Goal: Information Seeking & Learning: Learn about a topic

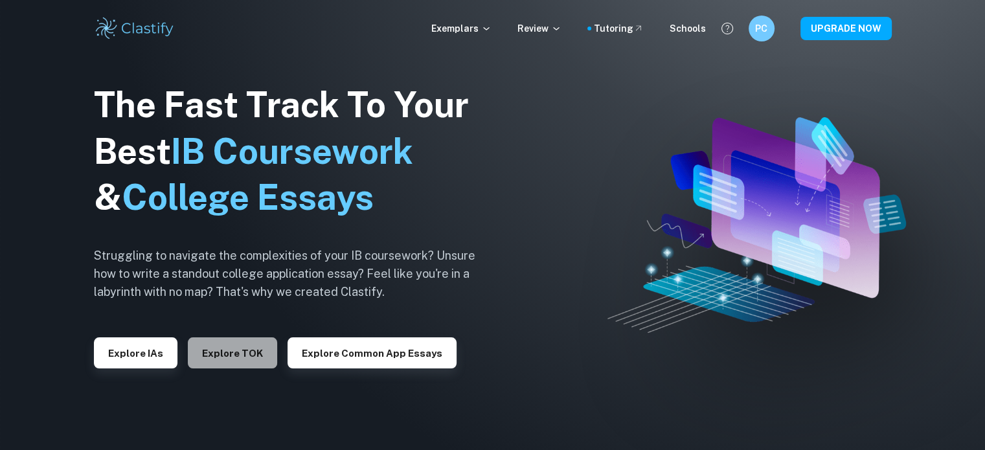
click at [223, 346] on button "Explore TOK" at bounding box center [232, 352] width 89 height 31
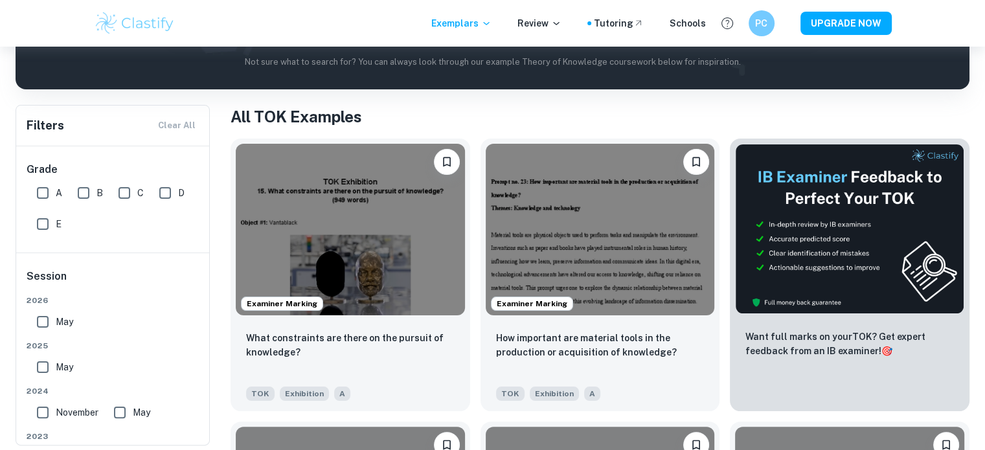
scroll to position [205, 0]
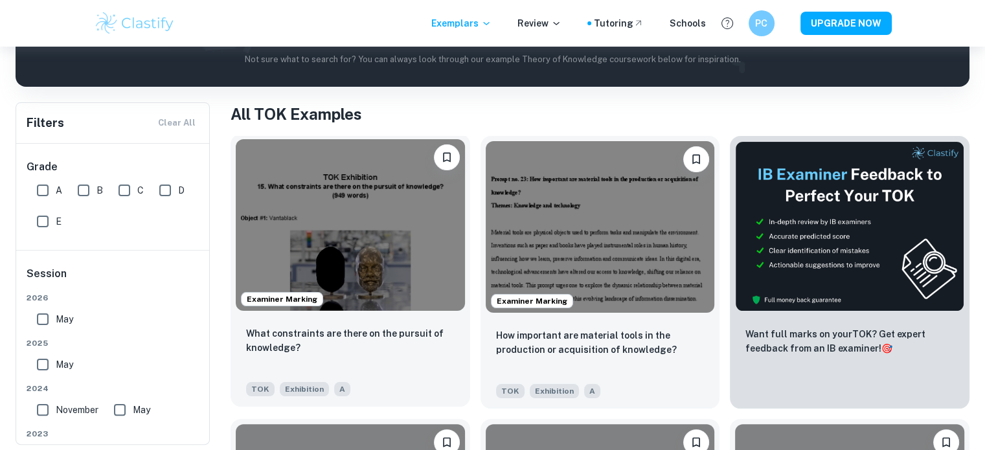
click at [383, 225] on img at bounding box center [350, 225] width 229 height 172
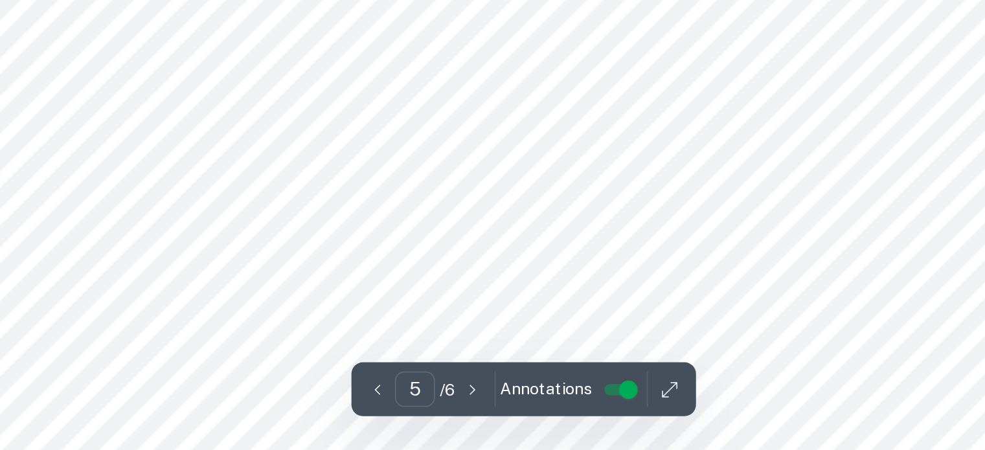
scroll to position [3599, 0]
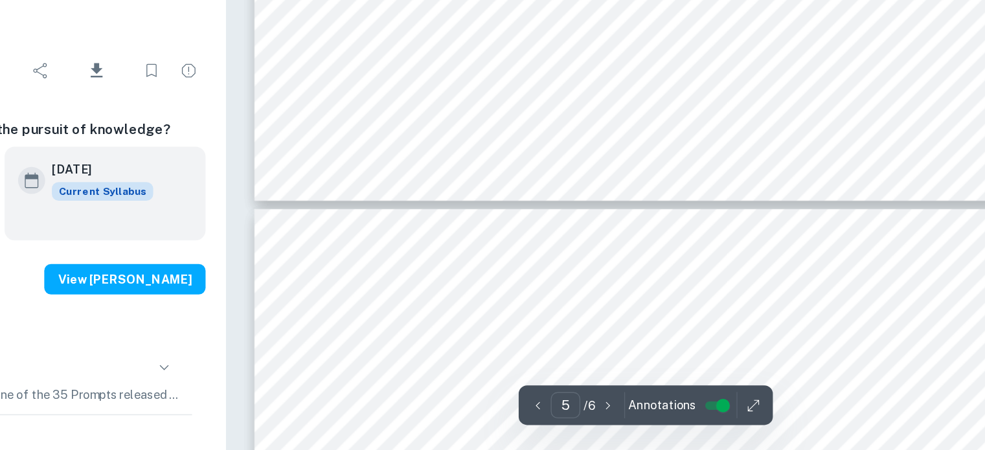
type input "6"
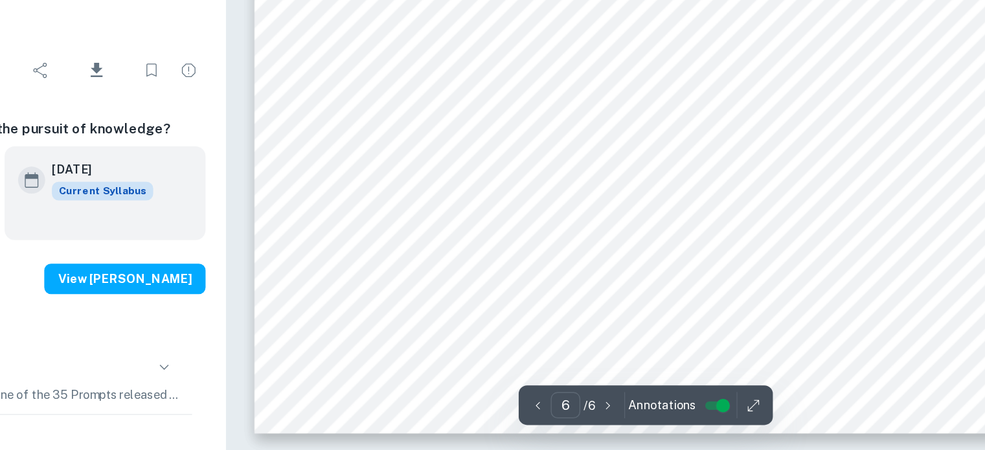
scroll to position [4477, 0]
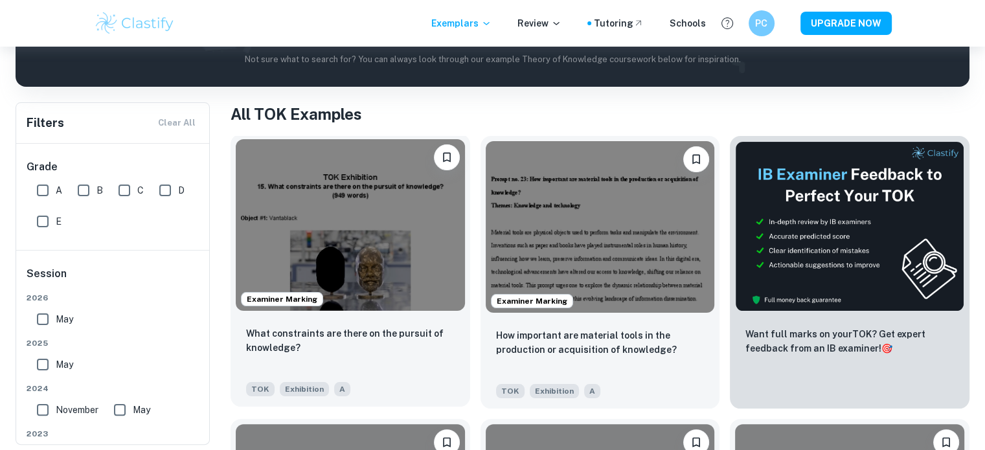
scroll to position [212, 0]
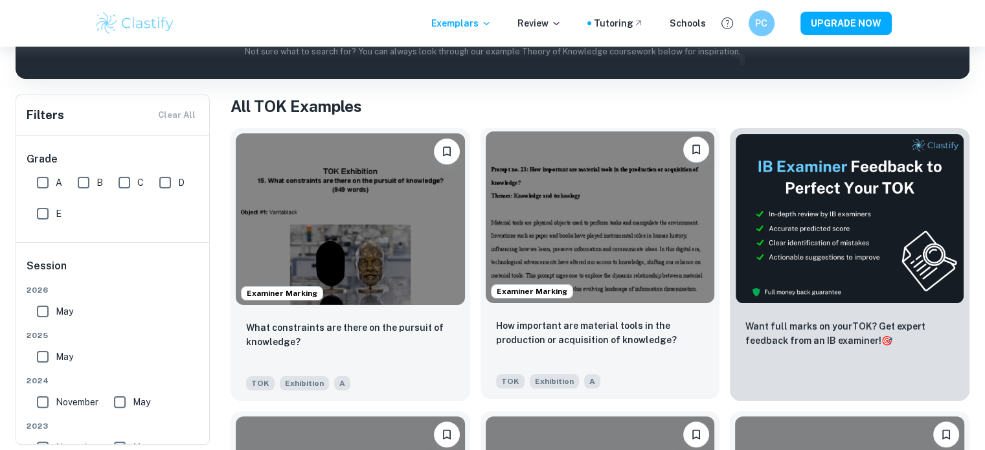
click at [641, 232] on img at bounding box center [600, 217] width 229 height 172
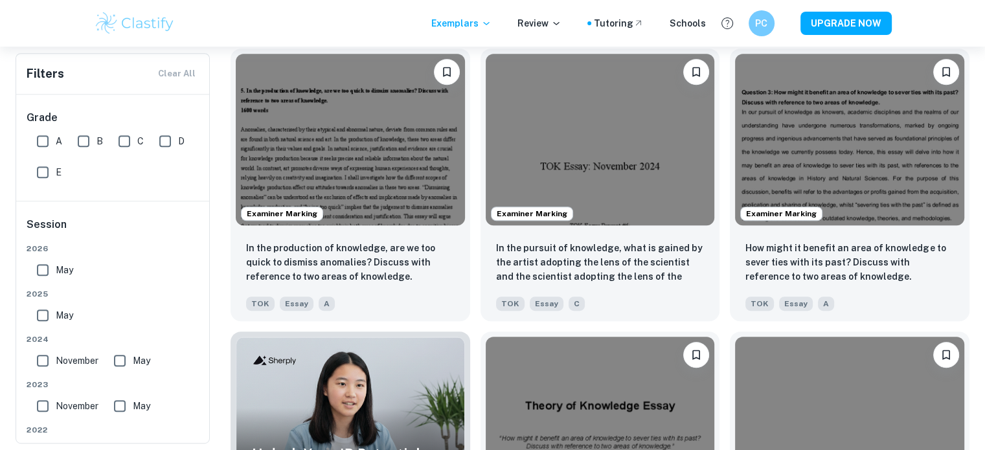
scroll to position [546, 0]
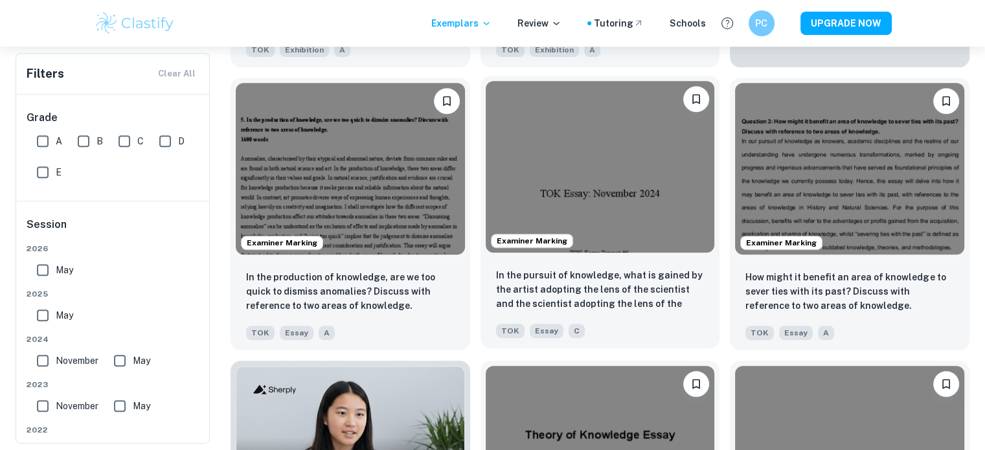
click at [636, 236] on img at bounding box center [600, 167] width 229 height 172
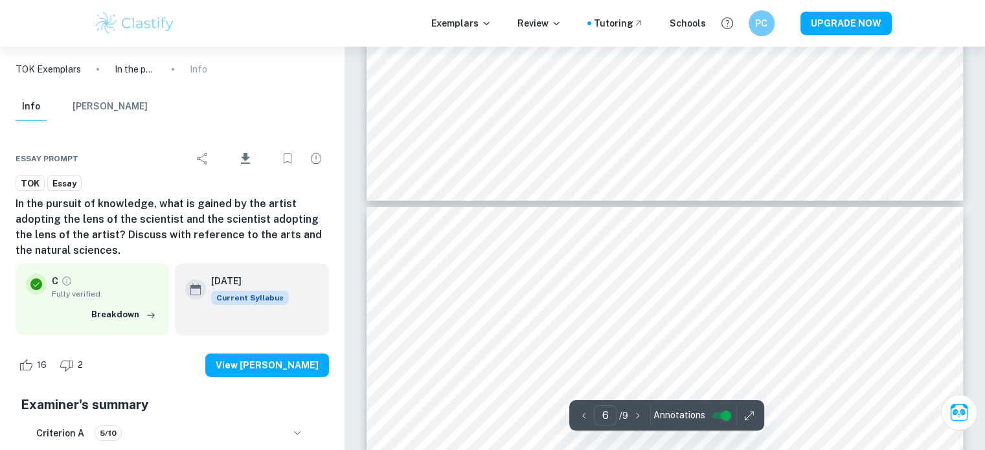
type input "7"
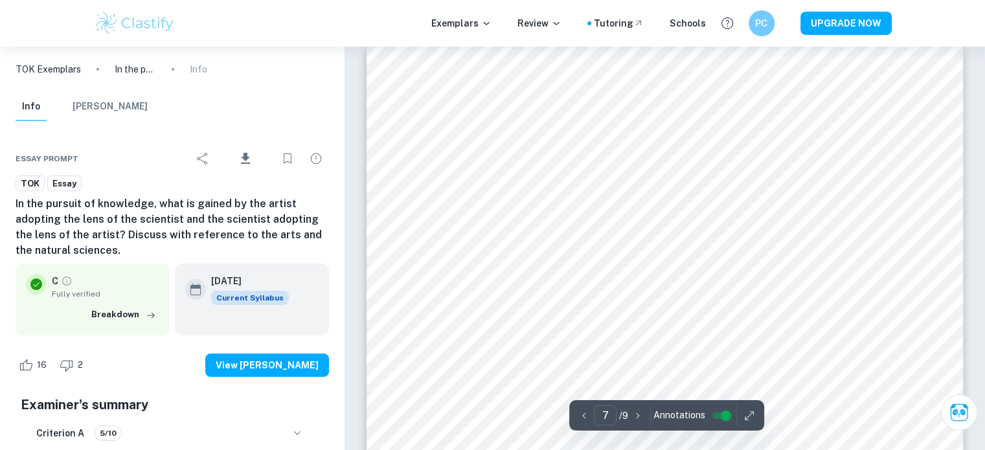
scroll to position [4877, 0]
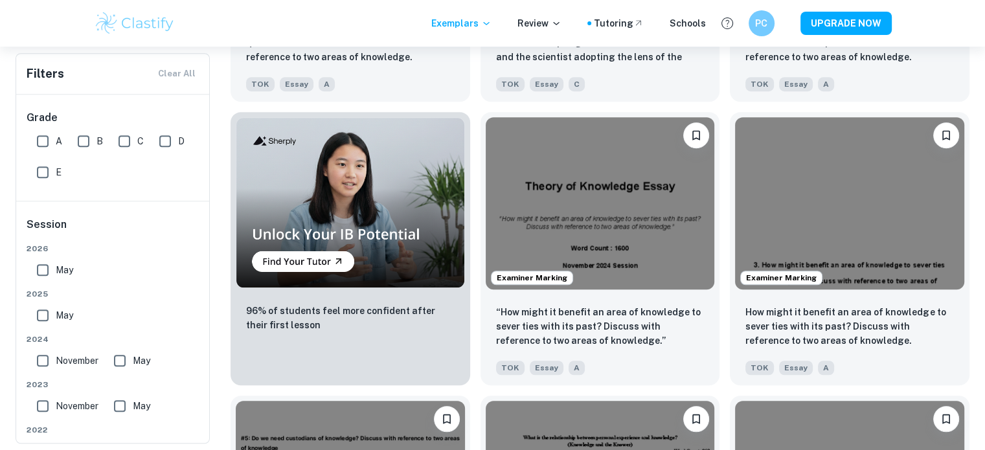
scroll to position [798, 0]
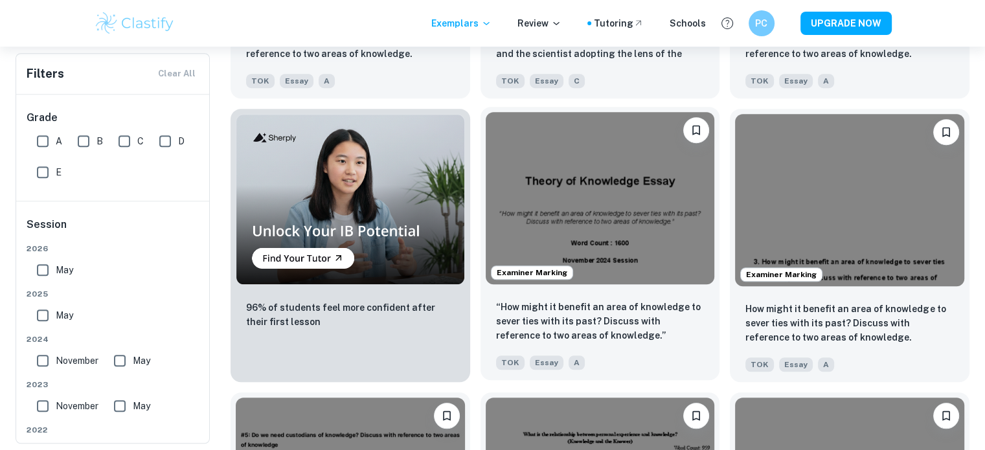
click at [652, 235] on img at bounding box center [600, 198] width 229 height 172
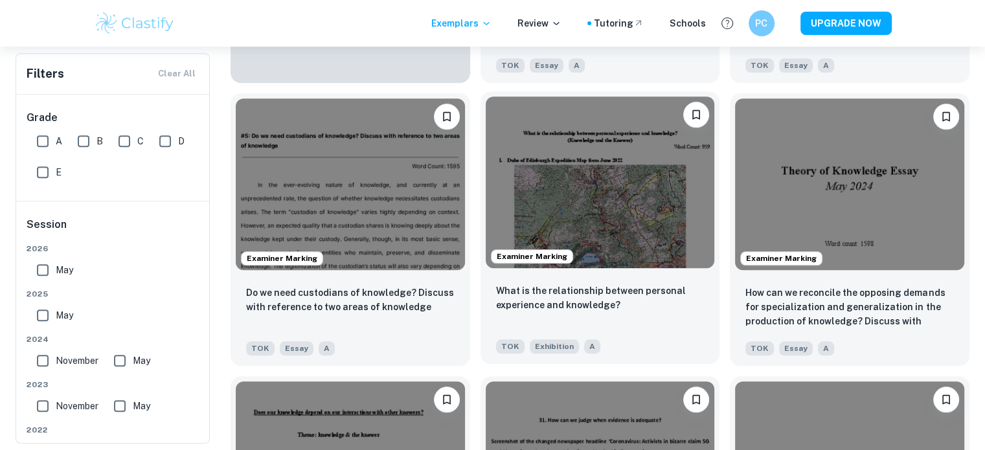
scroll to position [1093, 0]
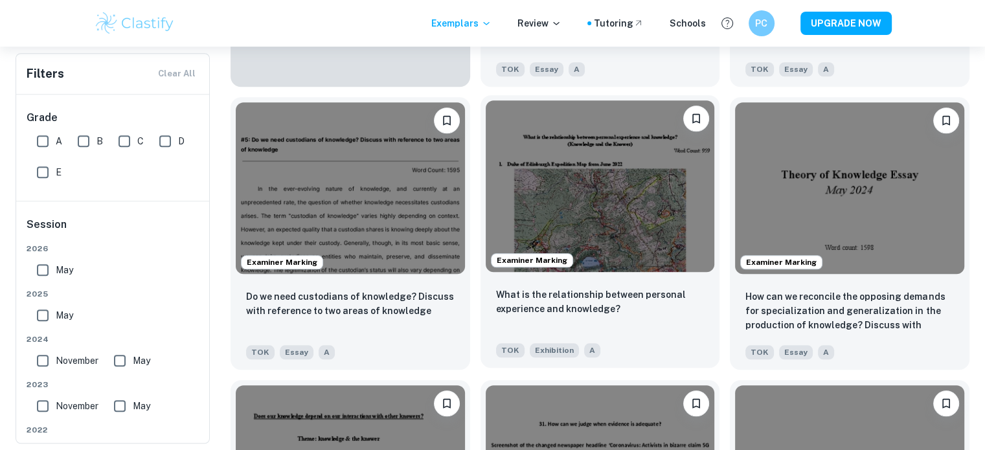
click at [600, 219] on img at bounding box center [600, 186] width 229 height 172
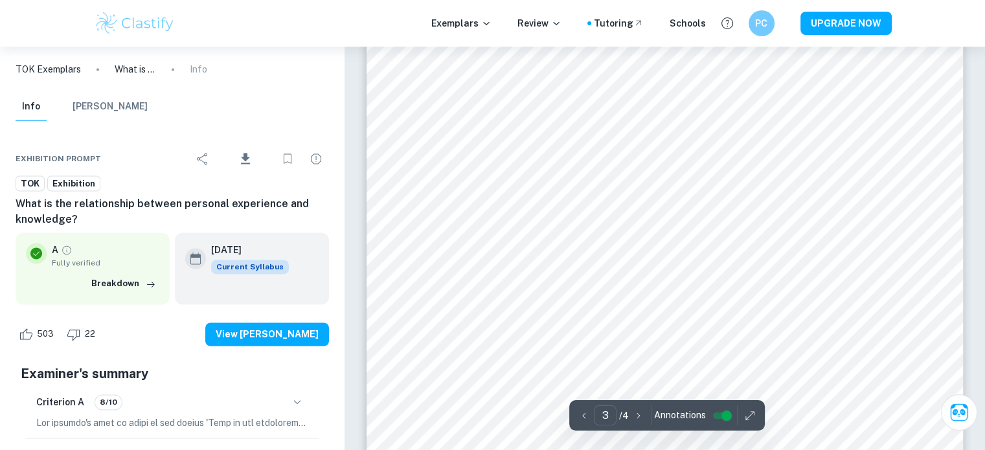
scroll to position [2012, 0]
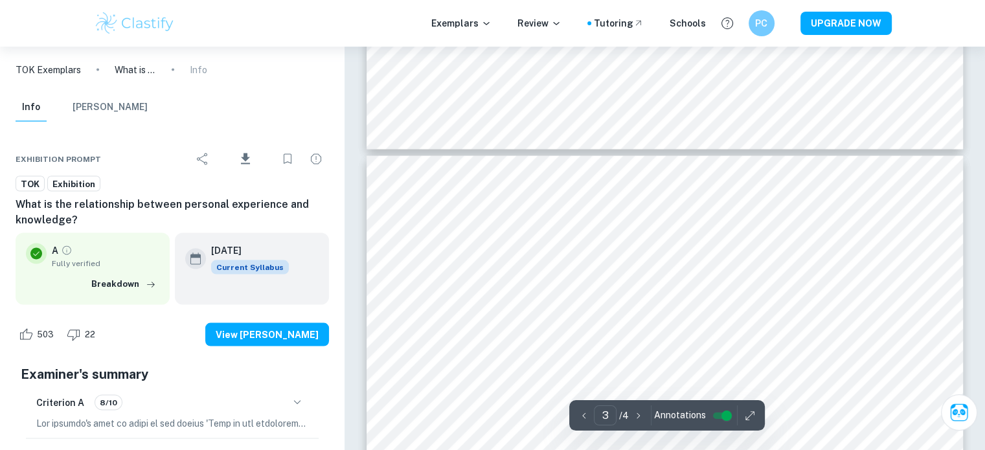
type input "4"
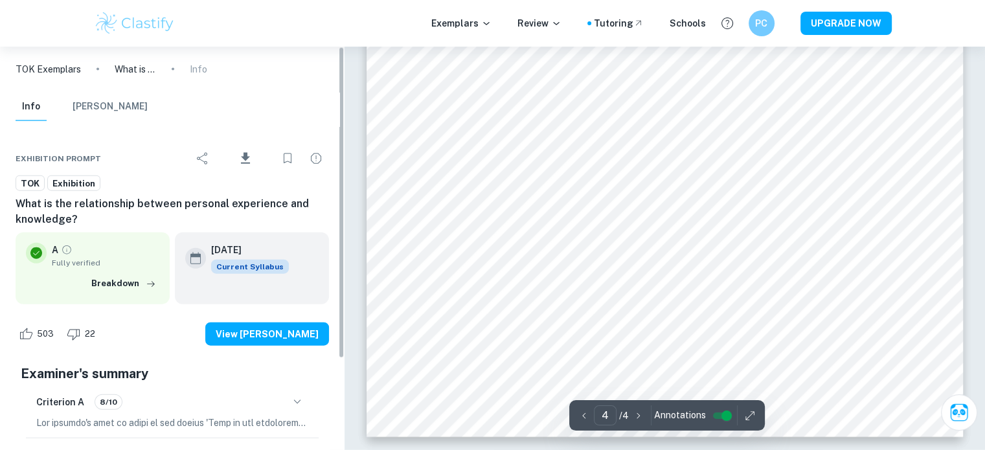
scroll to position [117, 0]
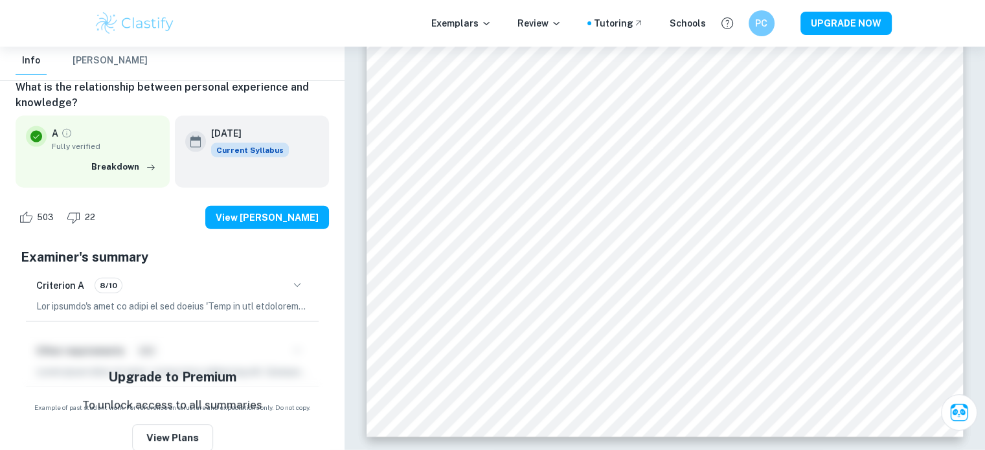
click at [292, 281] on icon "button" at bounding box center [297, 286] width 16 height 16
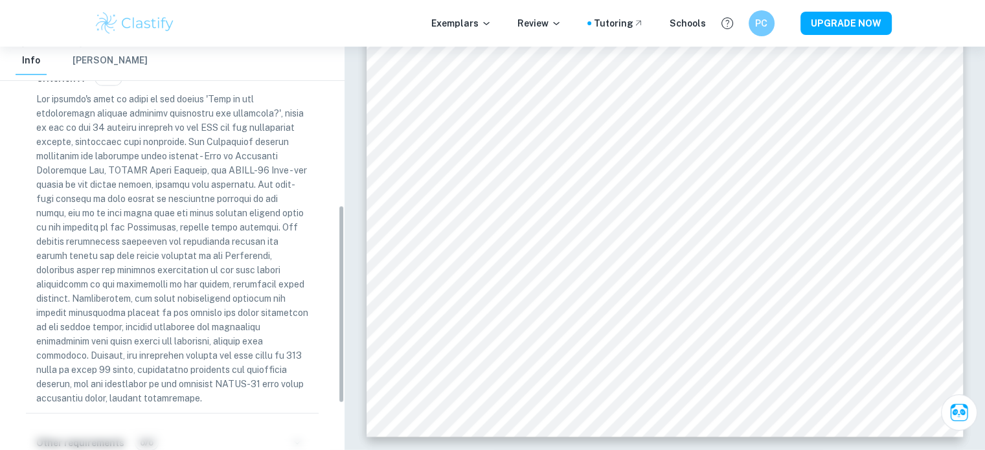
scroll to position [325, 0]
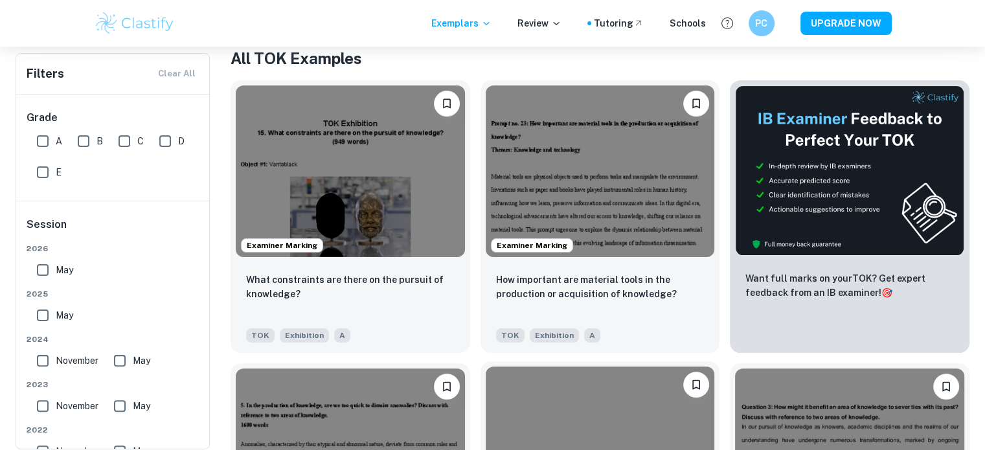
scroll to position [256, 0]
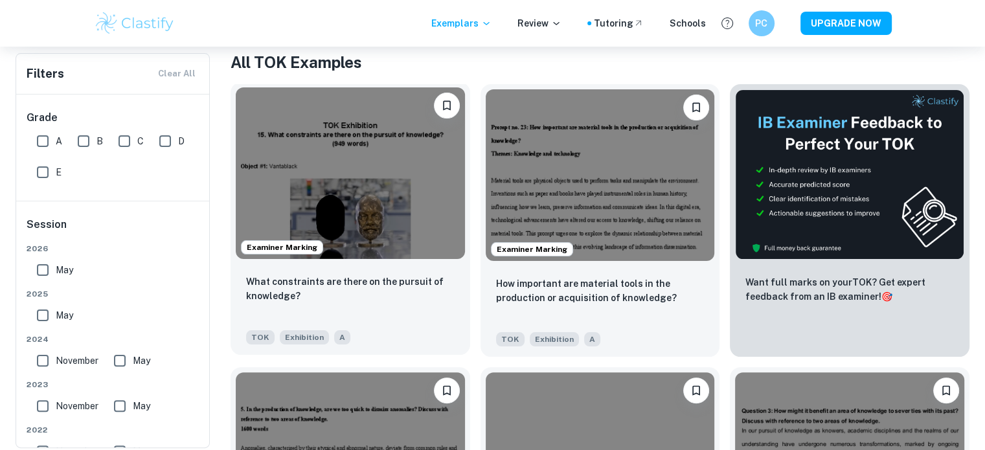
click at [391, 189] on img at bounding box center [350, 173] width 229 height 172
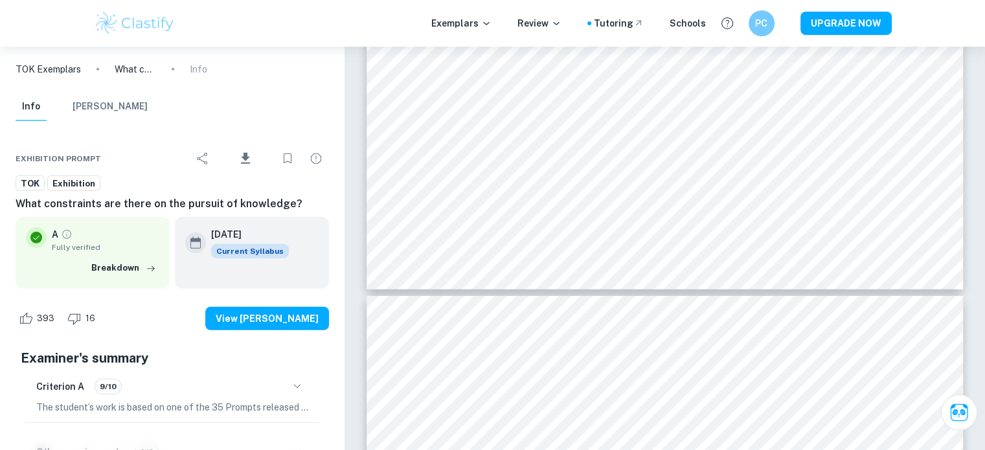
scroll to position [3848, 0]
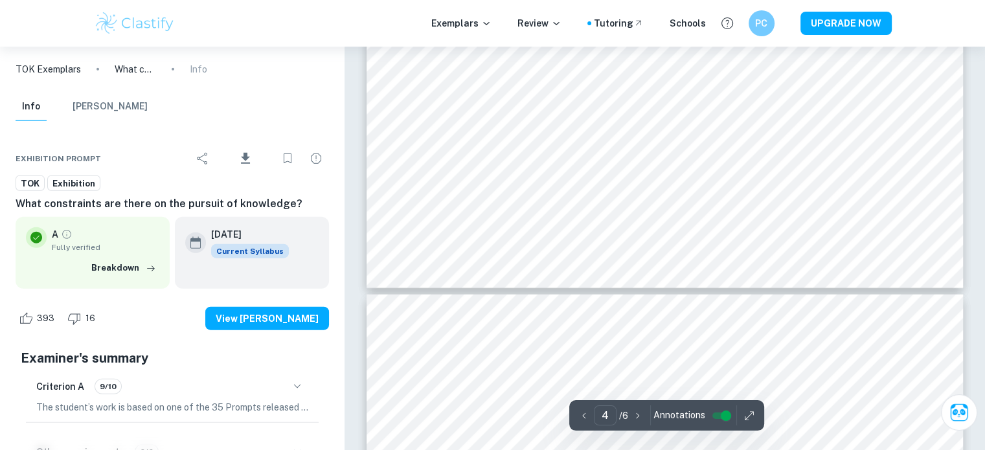
type input "5"
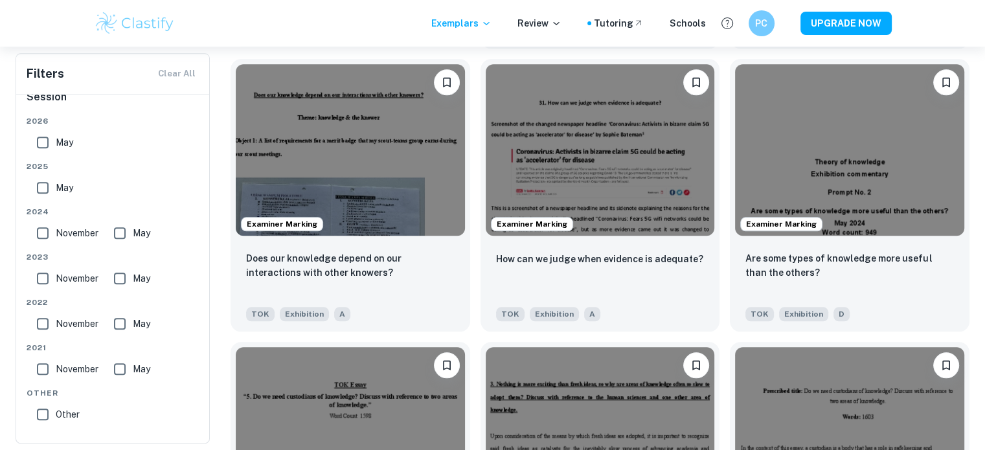
scroll to position [1413, 0]
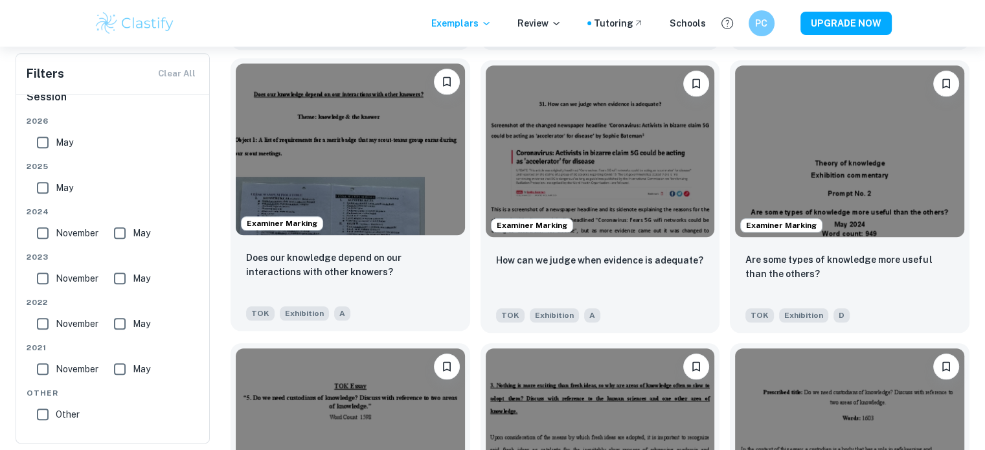
click at [408, 240] on div "Examiner Marking" at bounding box center [350, 149] width 240 height 182
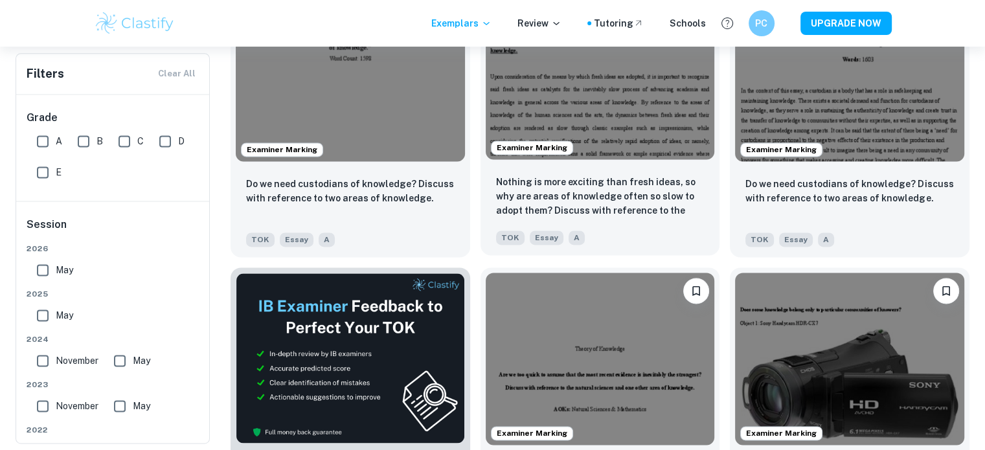
scroll to position [1923, 0]
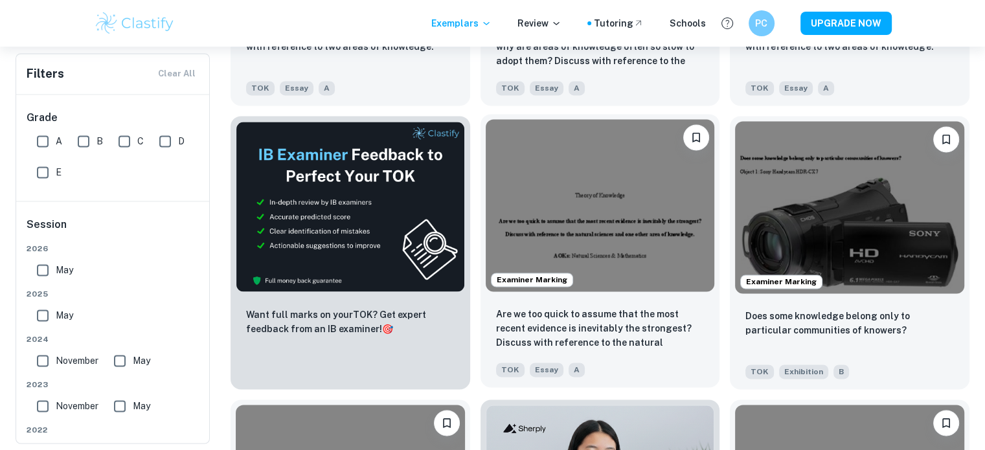
click at [640, 293] on div "Examiner Marking" at bounding box center [600, 205] width 240 height 182
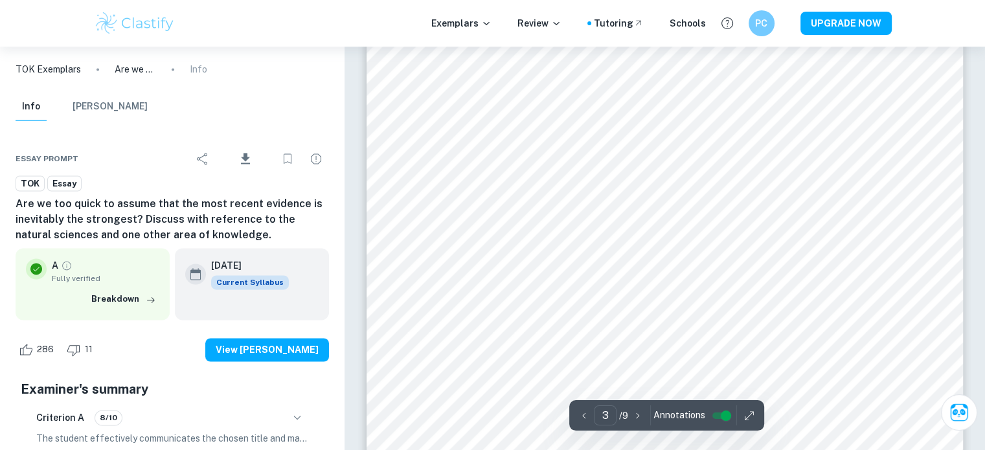
scroll to position [1999, 0]
type input "9"
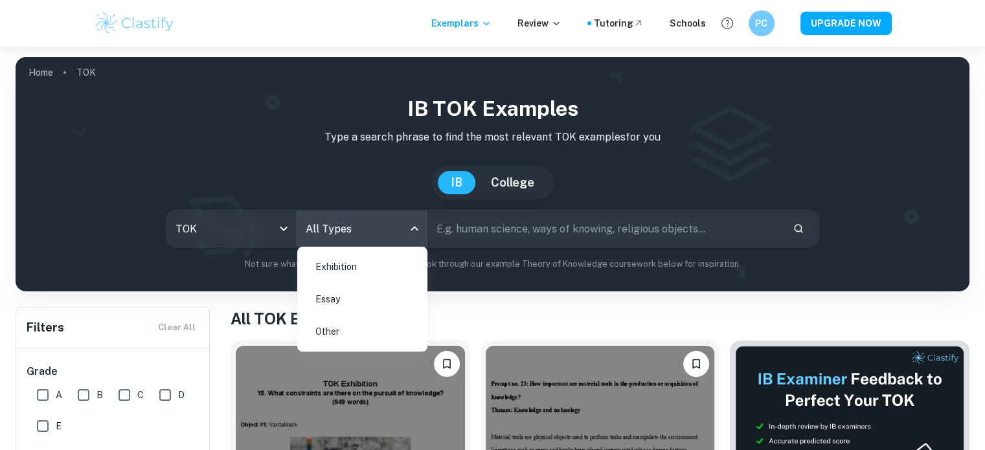
click at [343, 236] on body "We value your privacy We use cookies to enhance your browsing experience, serve…" at bounding box center [492, 272] width 985 height 450
click at [365, 261] on li "Exhibition" at bounding box center [362, 267] width 120 height 30
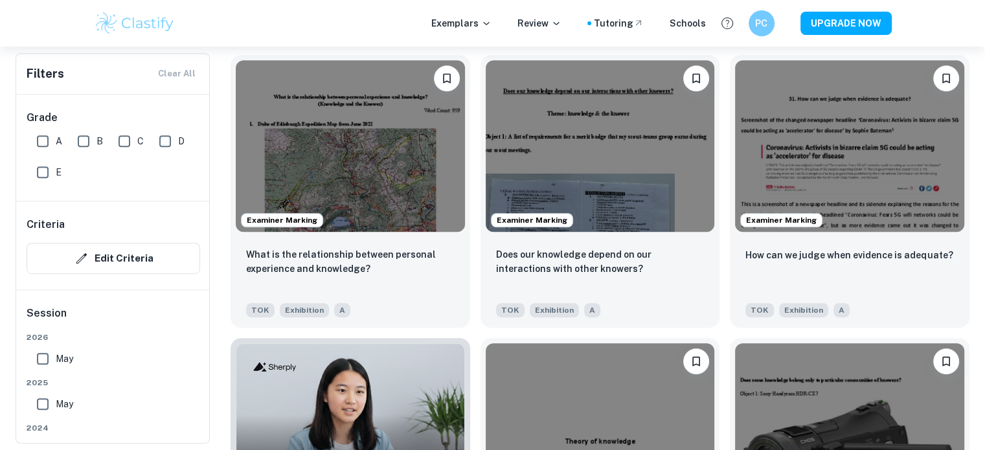
scroll to position [691, 0]
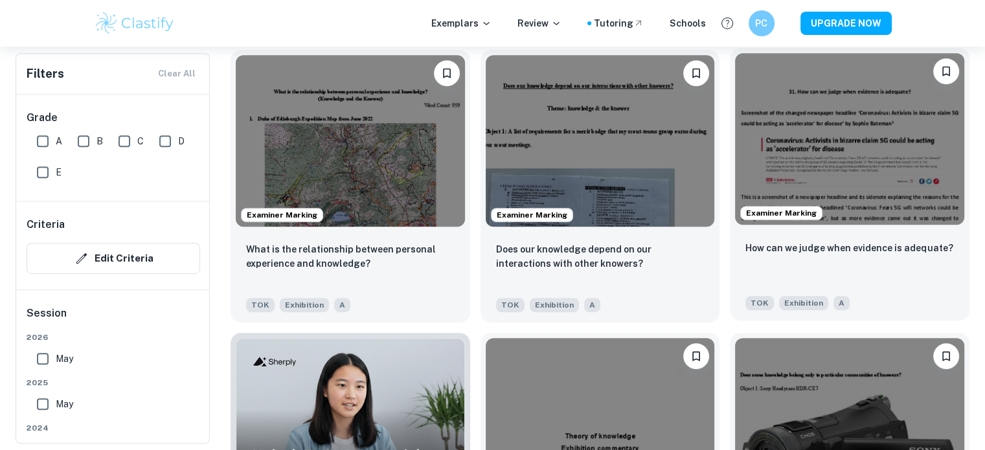
click at [798, 163] on img at bounding box center [849, 139] width 229 height 172
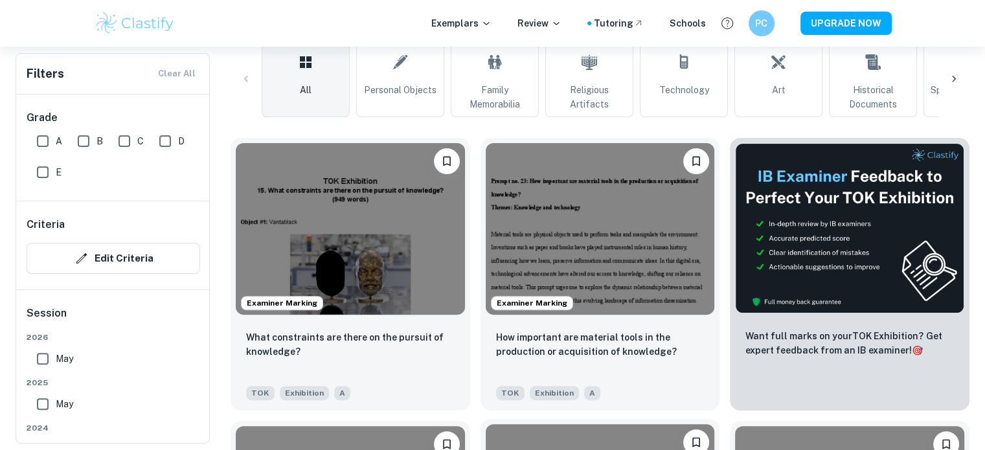
scroll to position [321, 0]
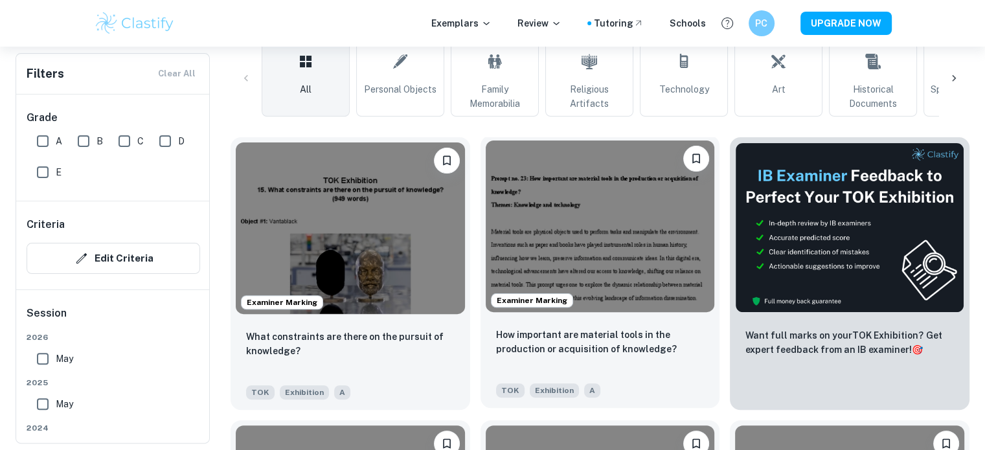
click at [634, 264] on img at bounding box center [600, 227] width 229 height 172
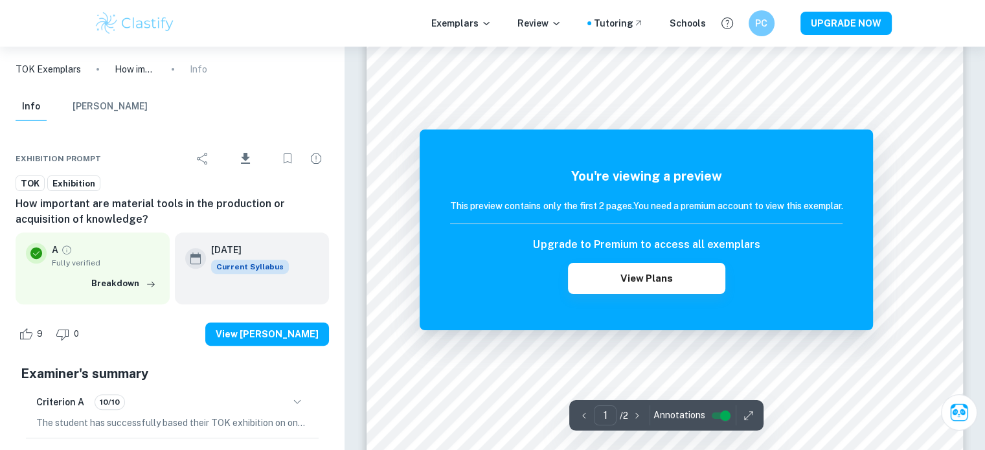
scroll to position [416, 0]
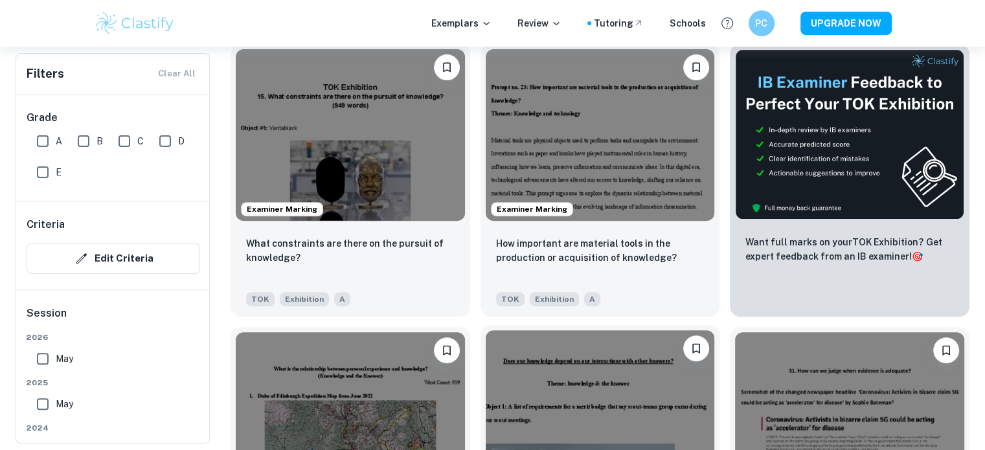
scroll to position [503, 0]
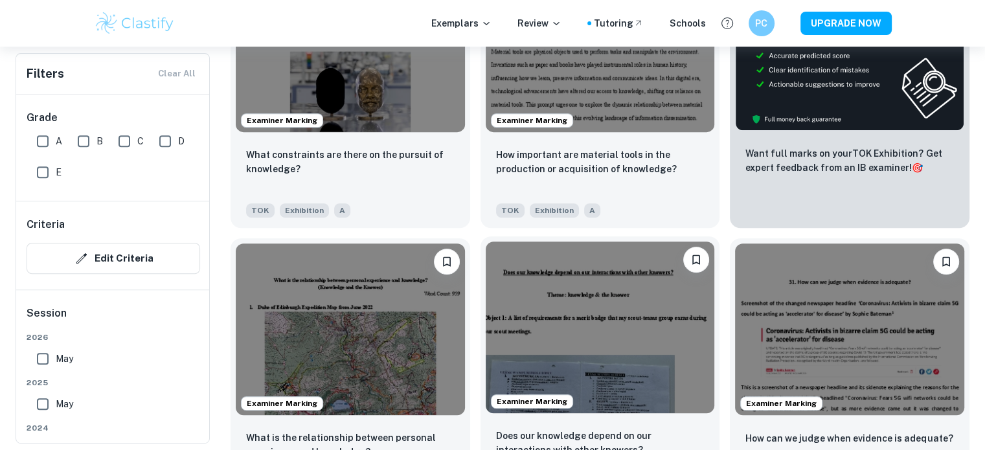
click at [590, 323] on img at bounding box center [600, 328] width 229 height 172
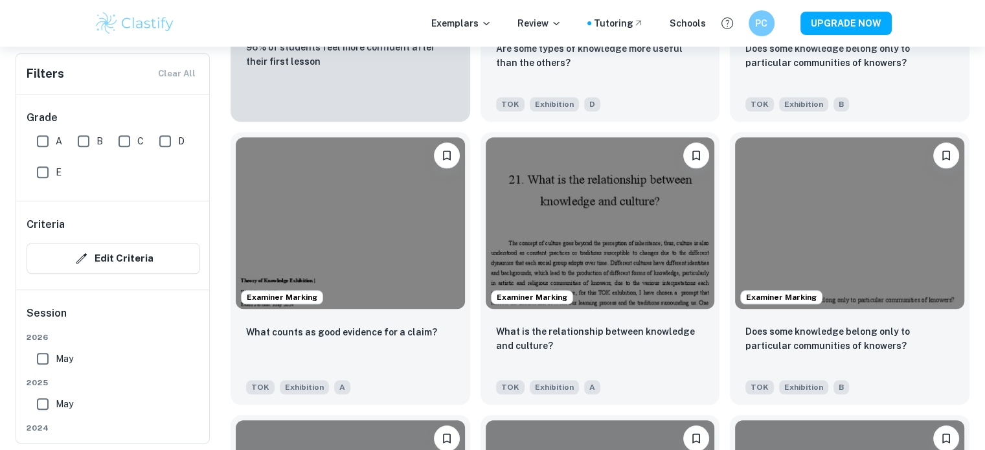
scroll to position [1176, 0]
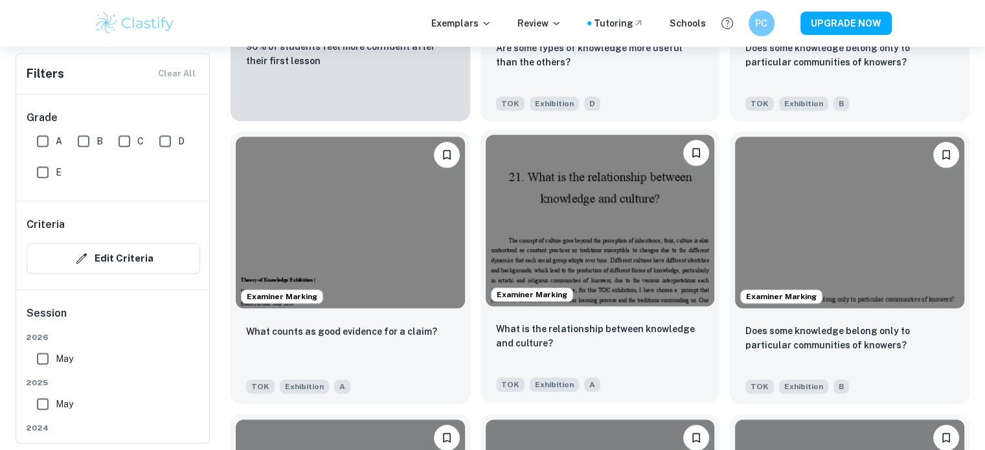
click at [614, 256] on img at bounding box center [600, 221] width 229 height 172
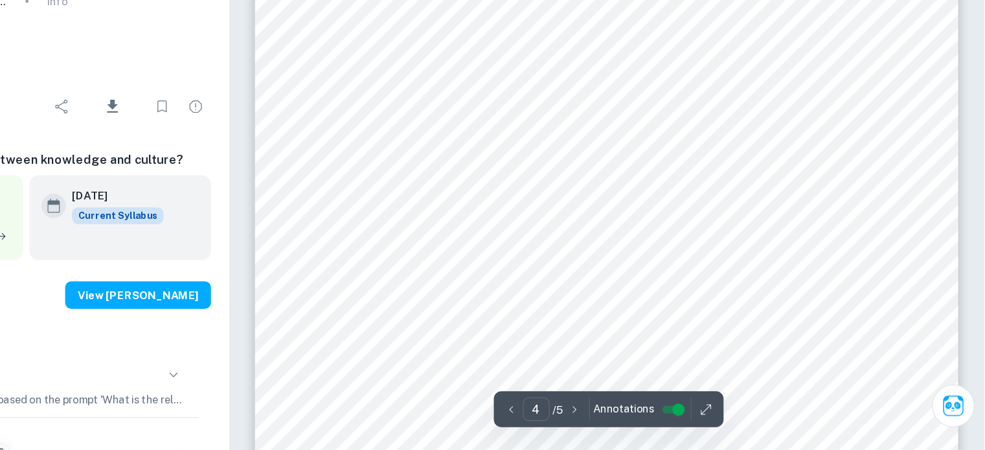
scroll to position [2829, 0]
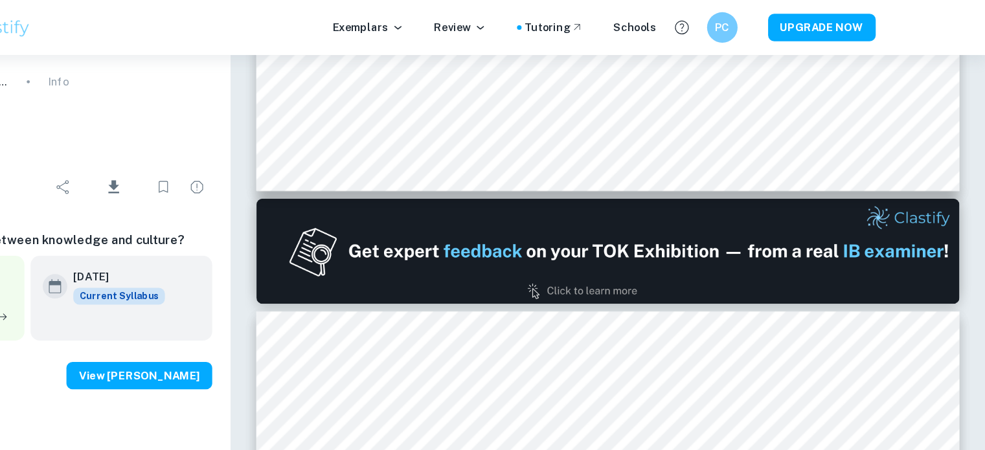
type input "1"
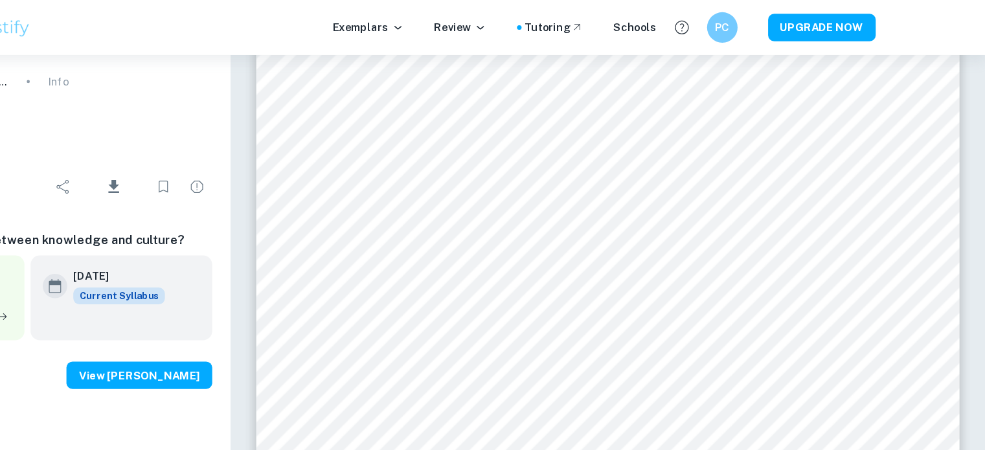
scroll to position [0, 0]
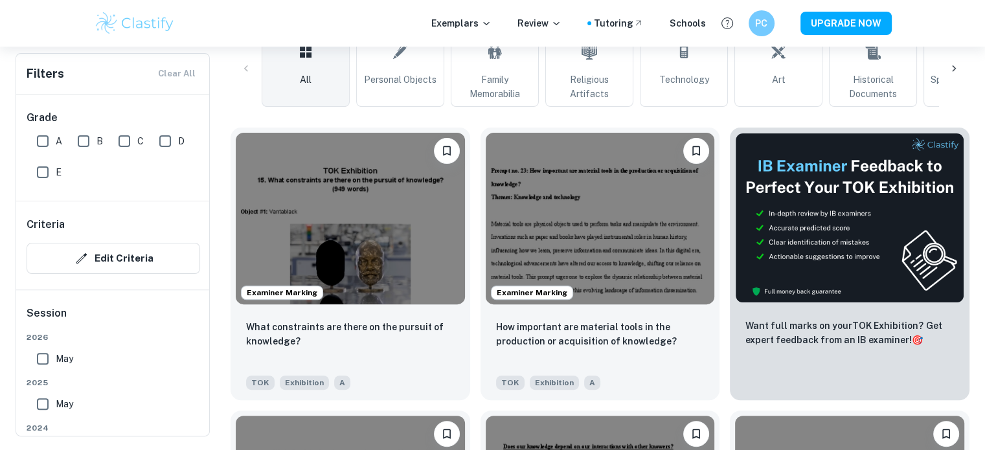
scroll to position [245, 0]
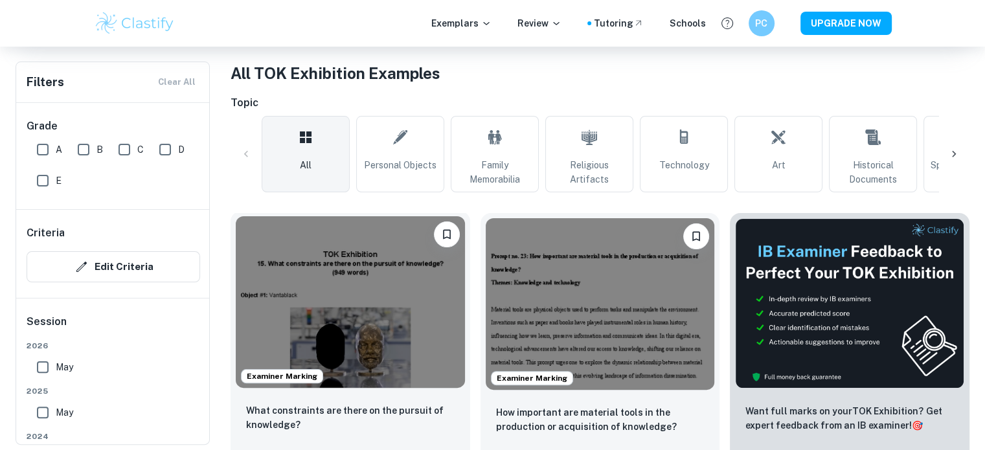
click at [401, 308] on img at bounding box center [350, 302] width 229 height 172
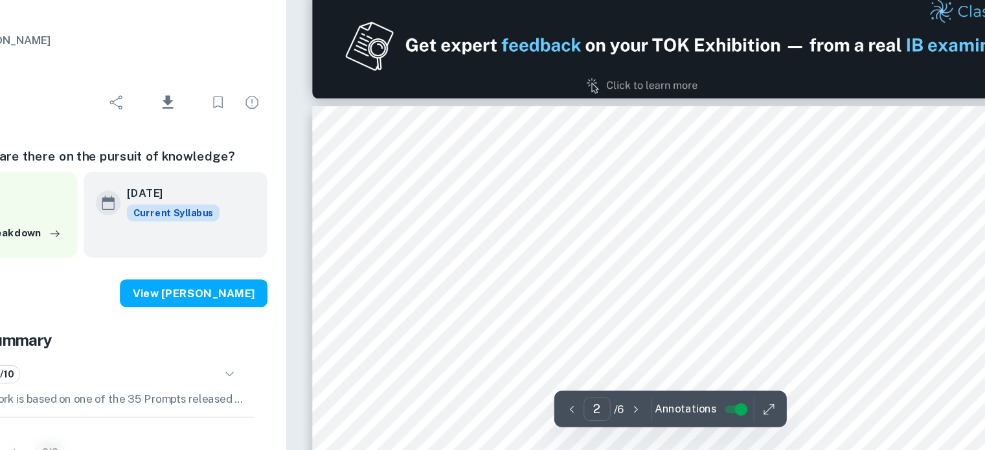
scroll to position [921, 0]
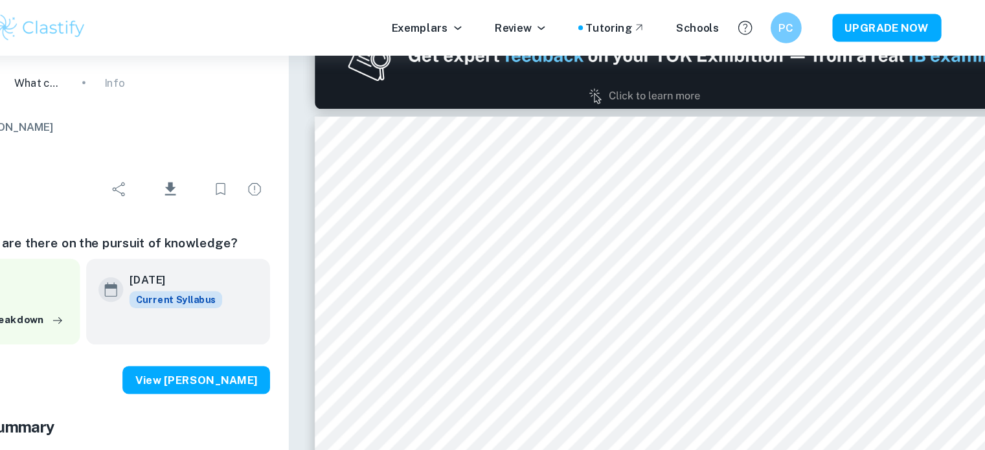
type input "1"
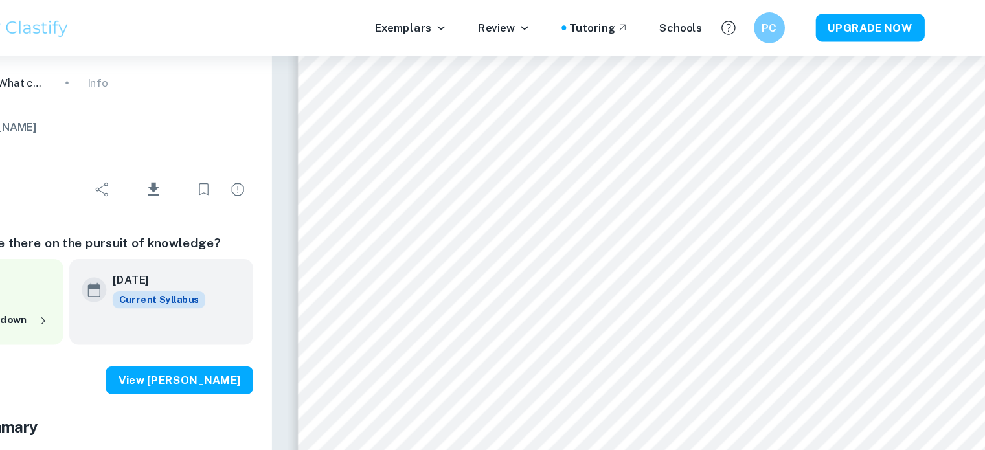
scroll to position [351, 0]
